Goal: Transaction & Acquisition: Download file/media

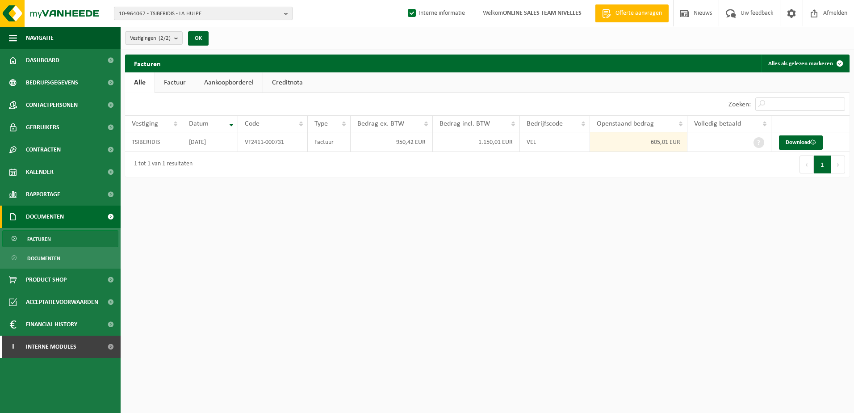
click at [287, 11] on b "button" at bounding box center [288, 13] width 8 height 13
type input "10-951040"
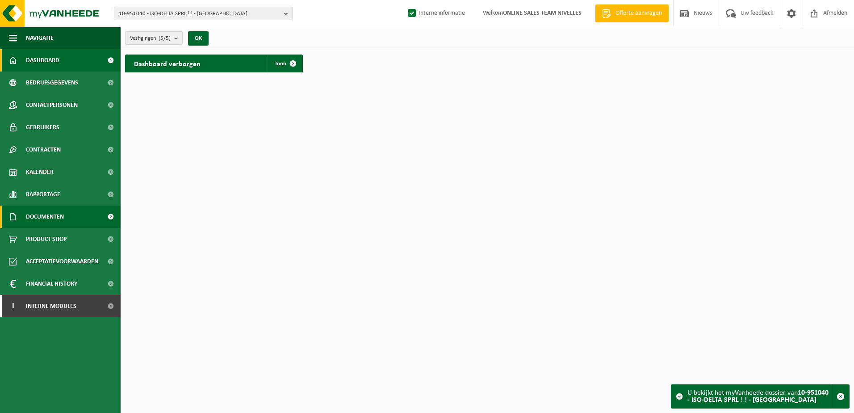
click at [50, 217] on span "Documenten" at bounding box center [45, 217] width 38 height 22
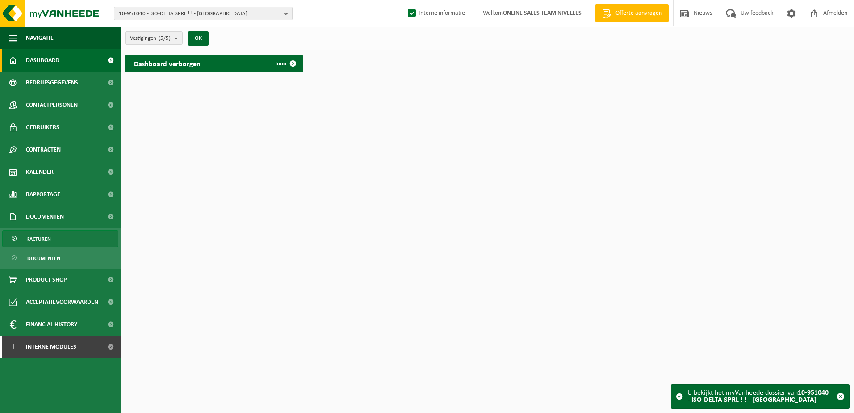
click at [48, 236] on span "Facturen" at bounding box center [39, 239] width 24 height 17
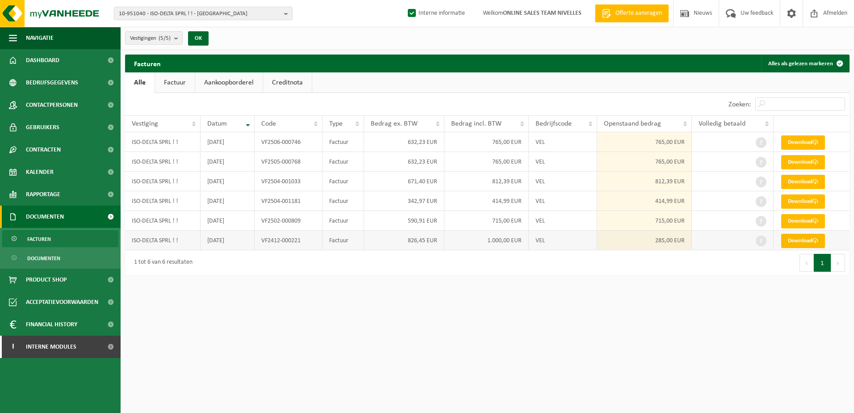
click at [802, 242] on link "Download" at bounding box center [803, 241] width 44 height 14
click at [802, 222] on link "Download" at bounding box center [803, 221] width 44 height 14
click at [801, 204] on link "Download" at bounding box center [803, 201] width 44 height 14
click at [801, 183] on link "Download" at bounding box center [803, 182] width 44 height 14
click at [801, 163] on link "Download" at bounding box center [803, 162] width 44 height 14
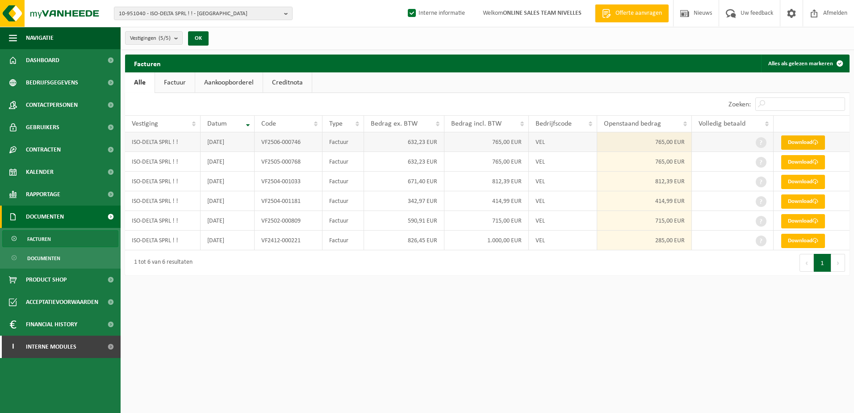
click at [805, 141] on link "Download" at bounding box center [803, 142] width 44 height 14
click at [66, 108] on span "Contactpersonen" at bounding box center [52, 105] width 52 height 22
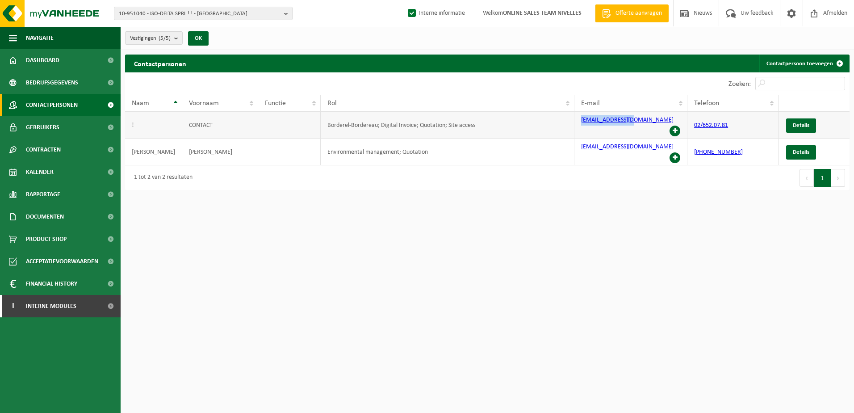
drag, startPoint x: 630, startPoint y: 120, endPoint x: 579, endPoint y: 122, distance: 50.5
click at [579, 122] on td "info@iso-delta.be" at bounding box center [631, 125] width 113 height 27
copy link "info@iso-delta.be"
click at [289, 15] on b "button" at bounding box center [288, 13] width 8 height 13
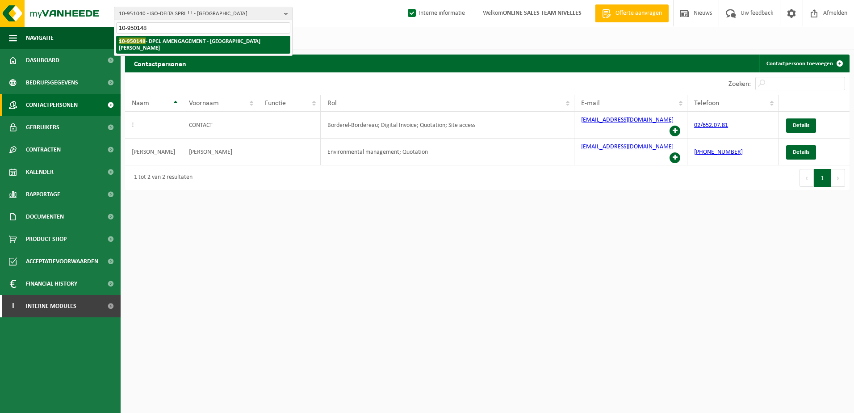
type input "10-950148"
click at [247, 40] on strong "10-950148 - DPCL AMENGAGEMENT - MONT-SAINTE-ALDEGONDE" at bounding box center [190, 44] width 142 height 13
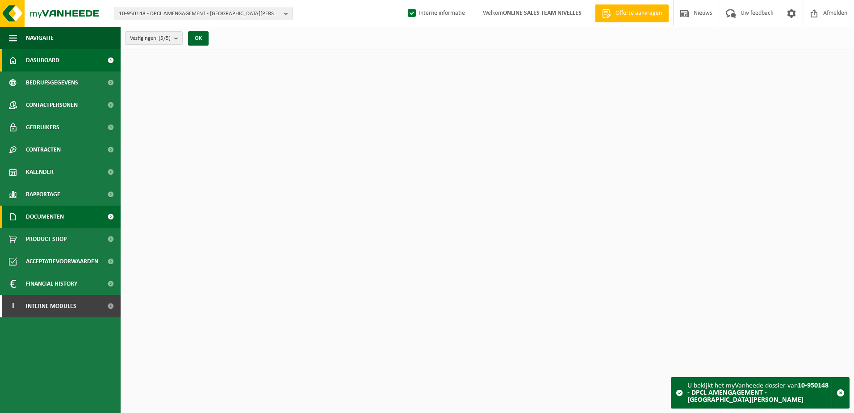
click at [68, 209] on link "Documenten" at bounding box center [60, 217] width 121 height 22
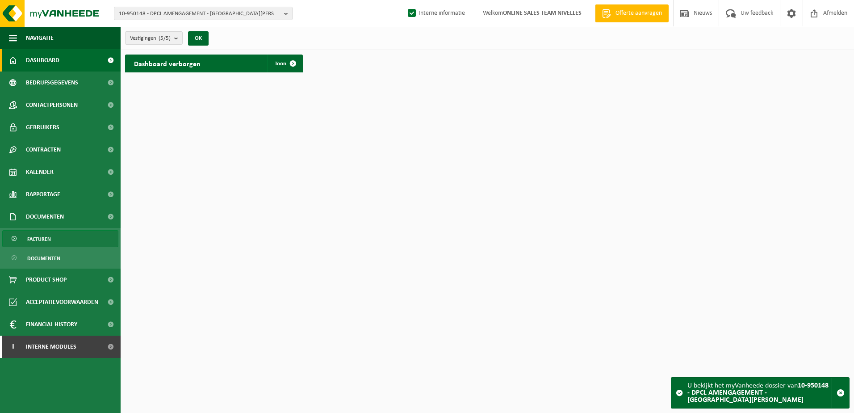
click at [64, 238] on link "Facturen" at bounding box center [60, 238] width 116 height 17
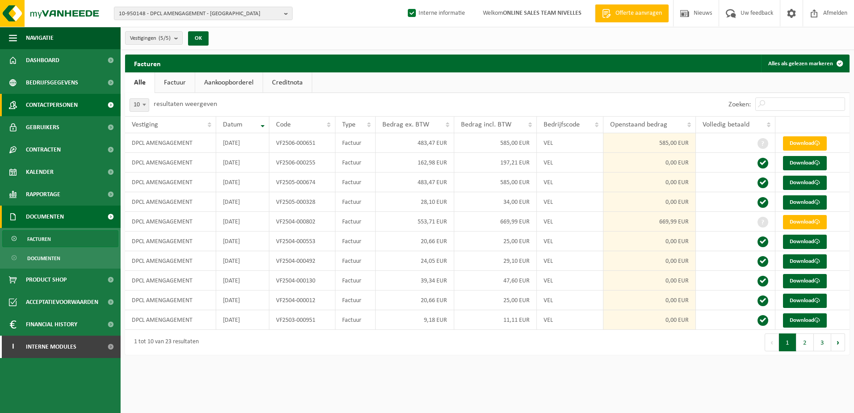
click at [43, 101] on span "Contactpersonen" at bounding box center [52, 105] width 52 height 22
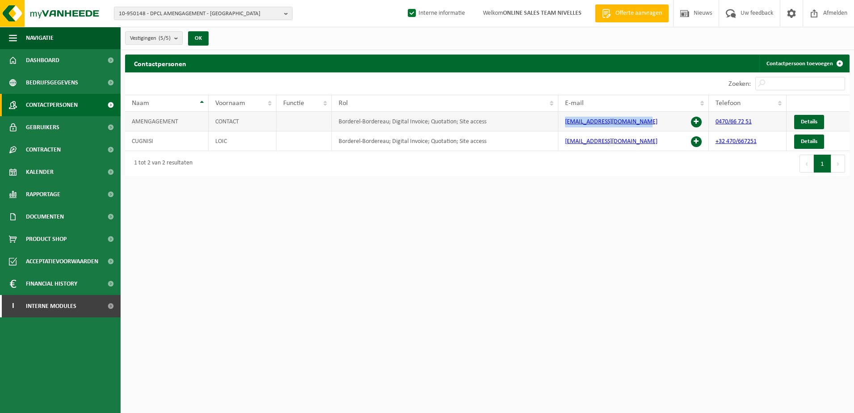
drag, startPoint x: 648, startPoint y: 122, endPoint x: 564, endPoint y: 121, distance: 84.0
click at [564, 121] on td "dpcl.amenagement@gmail.com" at bounding box center [633, 122] width 151 height 20
copy link "dpcl.amenagement@gmail.com"
click at [52, 213] on span "Documenten" at bounding box center [45, 217] width 38 height 22
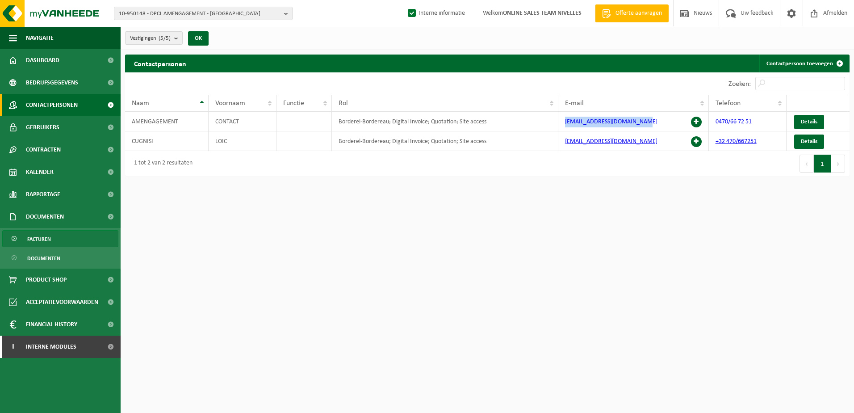
click at [53, 234] on link "Facturen" at bounding box center [60, 238] width 116 height 17
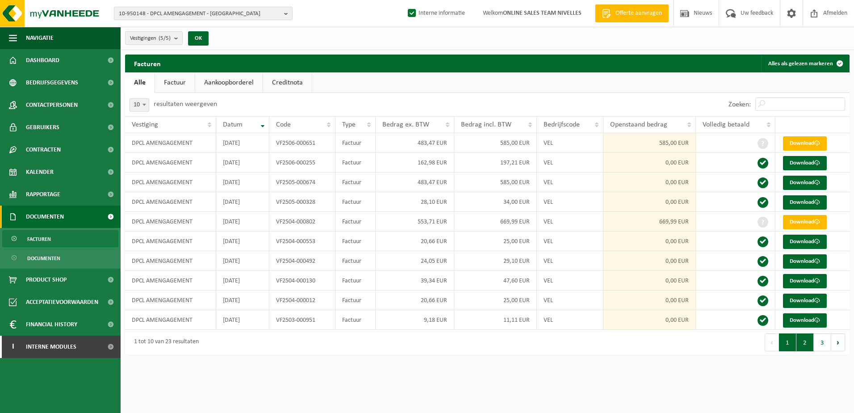
click at [806, 348] on button "2" at bounding box center [805, 342] width 17 height 18
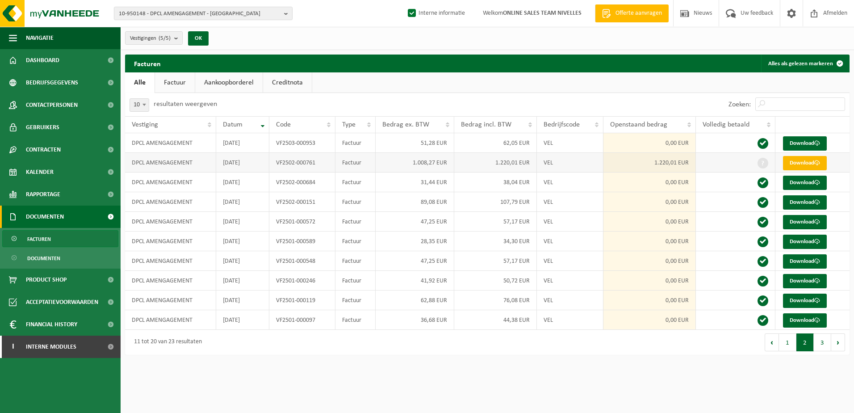
click at [794, 161] on link "Download" at bounding box center [805, 163] width 44 height 14
click at [791, 349] on button "1" at bounding box center [787, 342] width 17 height 18
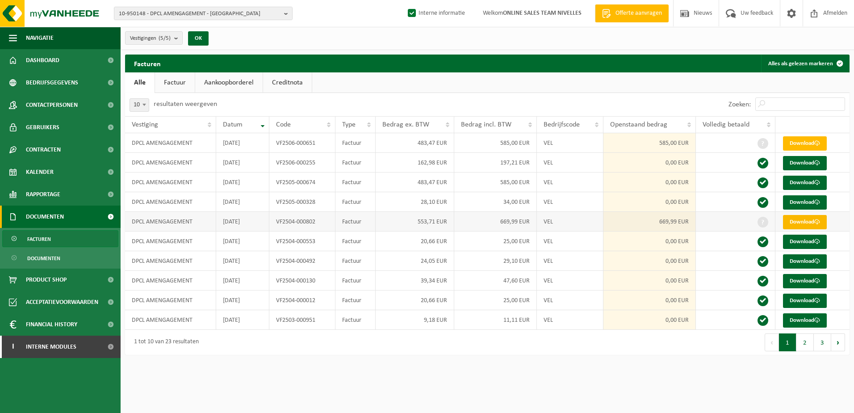
click at [802, 221] on link "Download" at bounding box center [805, 222] width 44 height 14
click at [815, 143] on link "Download" at bounding box center [805, 143] width 44 height 14
click at [288, 12] on b "button" at bounding box center [288, 13] width 8 height 13
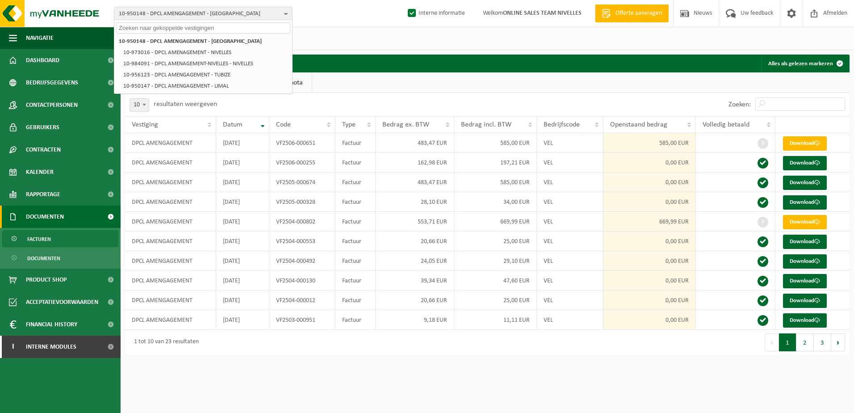
paste input "10-950175"
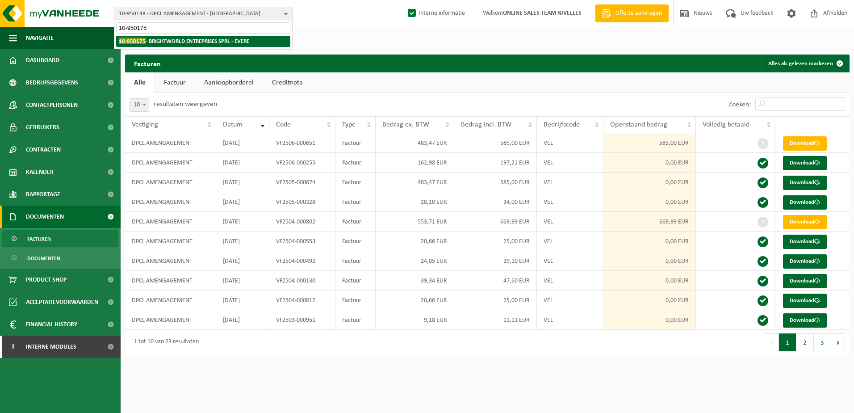
type input "10-950175"
click at [256, 41] on li "10-950175 - BRIGHTWORLD ENTREPRISES SPRL - EVERE" at bounding box center [203, 41] width 174 height 11
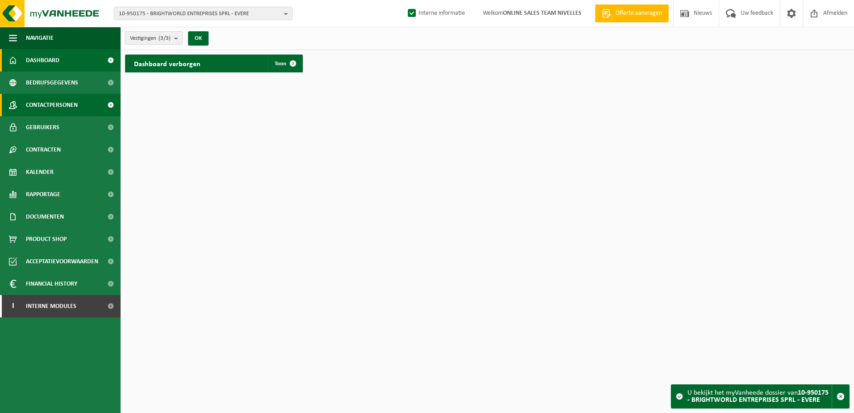
click at [63, 105] on span "Contactpersonen" at bounding box center [52, 105] width 52 height 22
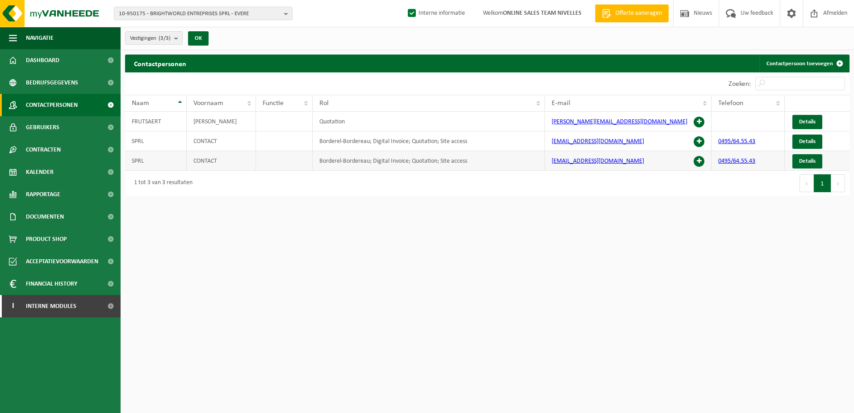
drag, startPoint x: 644, startPoint y: 161, endPoint x: 551, endPoint y: 160, distance: 92.9
click at [551, 160] on td "[EMAIL_ADDRESS][DOMAIN_NAME]" at bounding box center [628, 161] width 167 height 20
copy link "[EMAIL_ADDRESS][DOMAIN_NAME]"
click at [55, 220] on span "Documenten" at bounding box center [45, 217] width 38 height 22
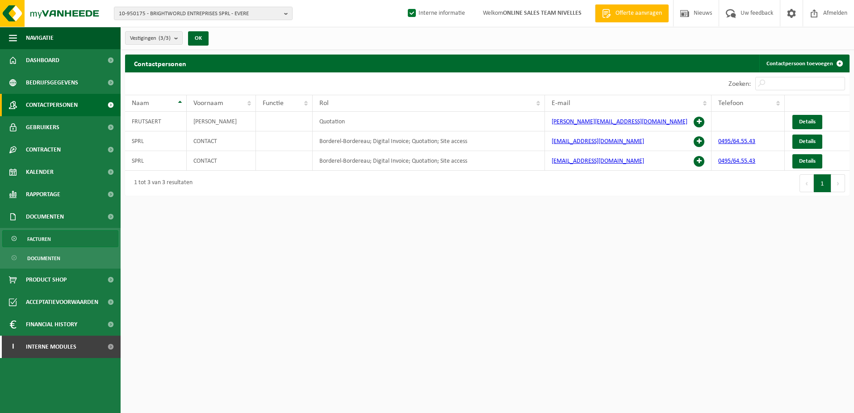
click at [61, 244] on link "Facturen" at bounding box center [60, 238] width 116 height 17
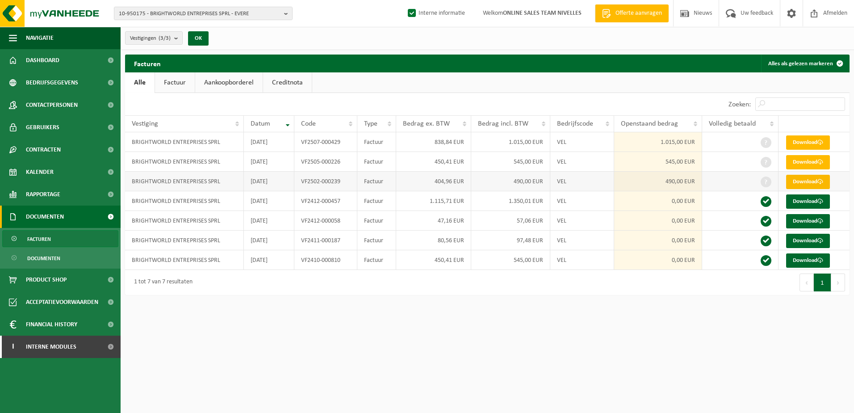
click at [811, 182] on link "Download" at bounding box center [808, 182] width 44 height 14
click at [812, 164] on link "Download" at bounding box center [808, 162] width 44 height 14
click at [819, 143] on span at bounding box center [821, 142] width 6 height 6
click at [622, 361] on html "10-950175 - BRIGHTWORLD ENTREPRISES SPRL - EVERE 10-950175 - BRIGHTWORLD ENTREP…" at bounding box center [427, 206] width 854 height 413
